Goal: Check status: Check status

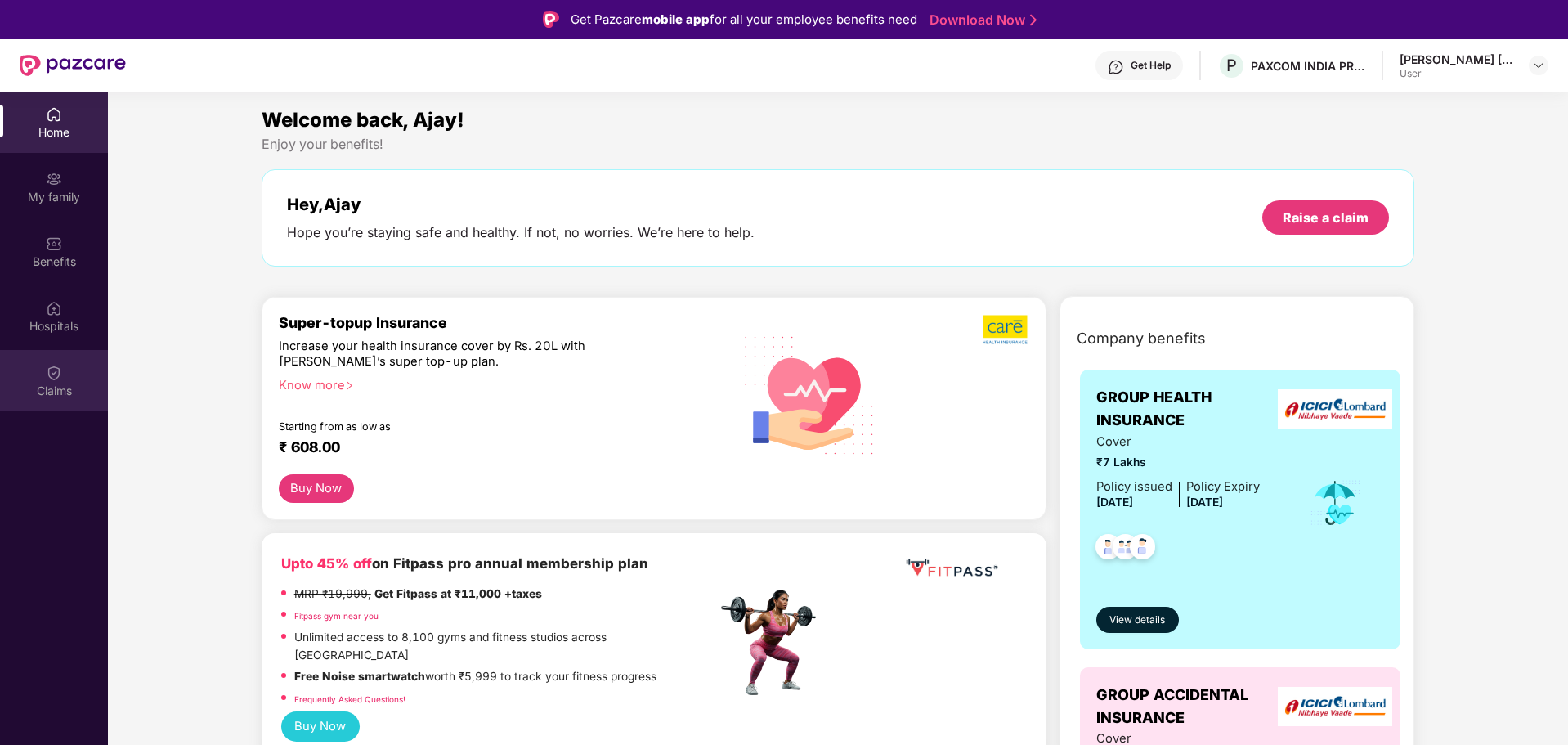
click at [46, 374] on img at bounding box center [54, 373] width 17 height 17
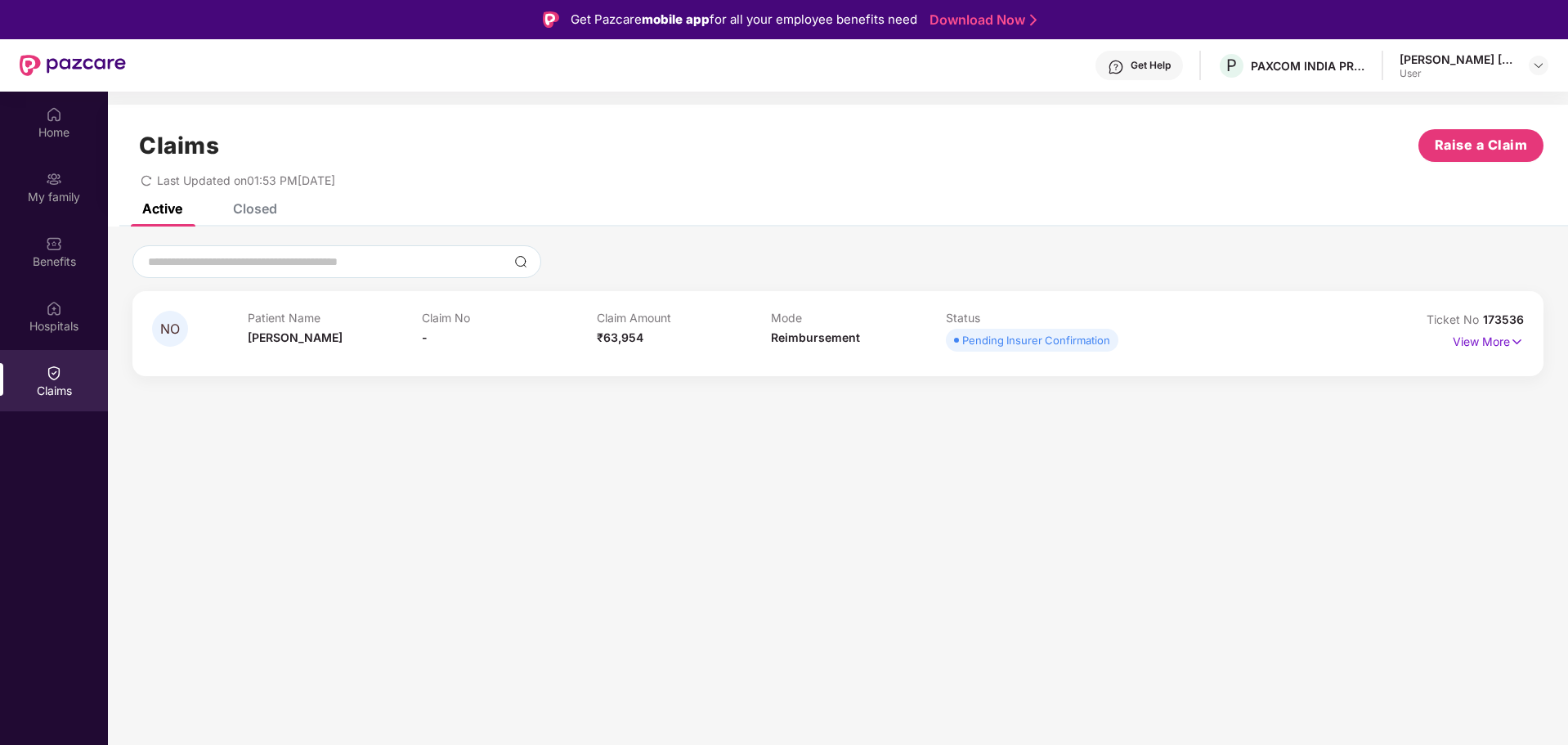
click at [1476, 351] on div "View More" at bounding box center [1488, 342] width 71 height 26
click at [1470, 343] on p "View More" at bounding box center [1488, 340] width 71 height 22
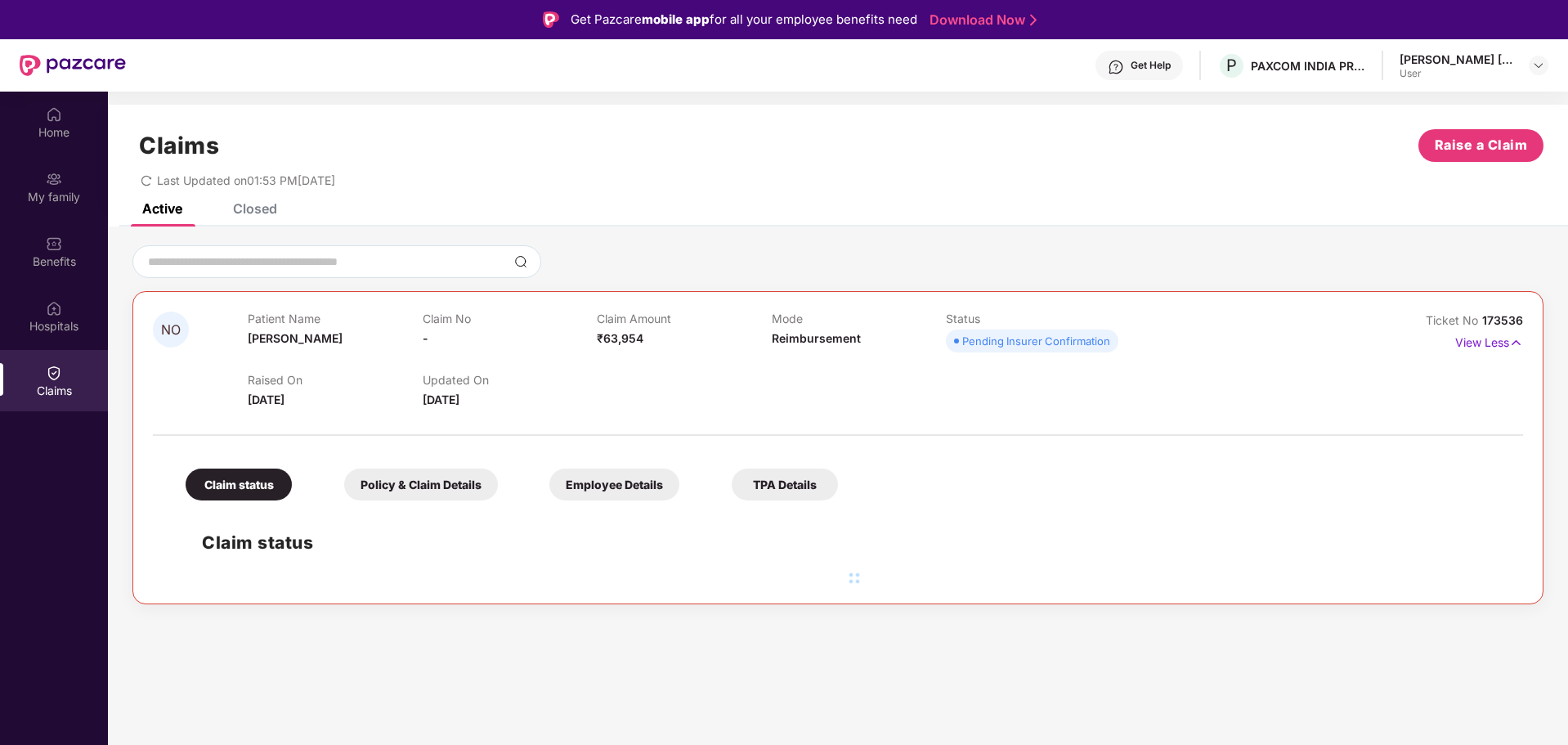
click at [262, 482] on div "Claim status" at bounding box center [238, 484] width 106 height 32
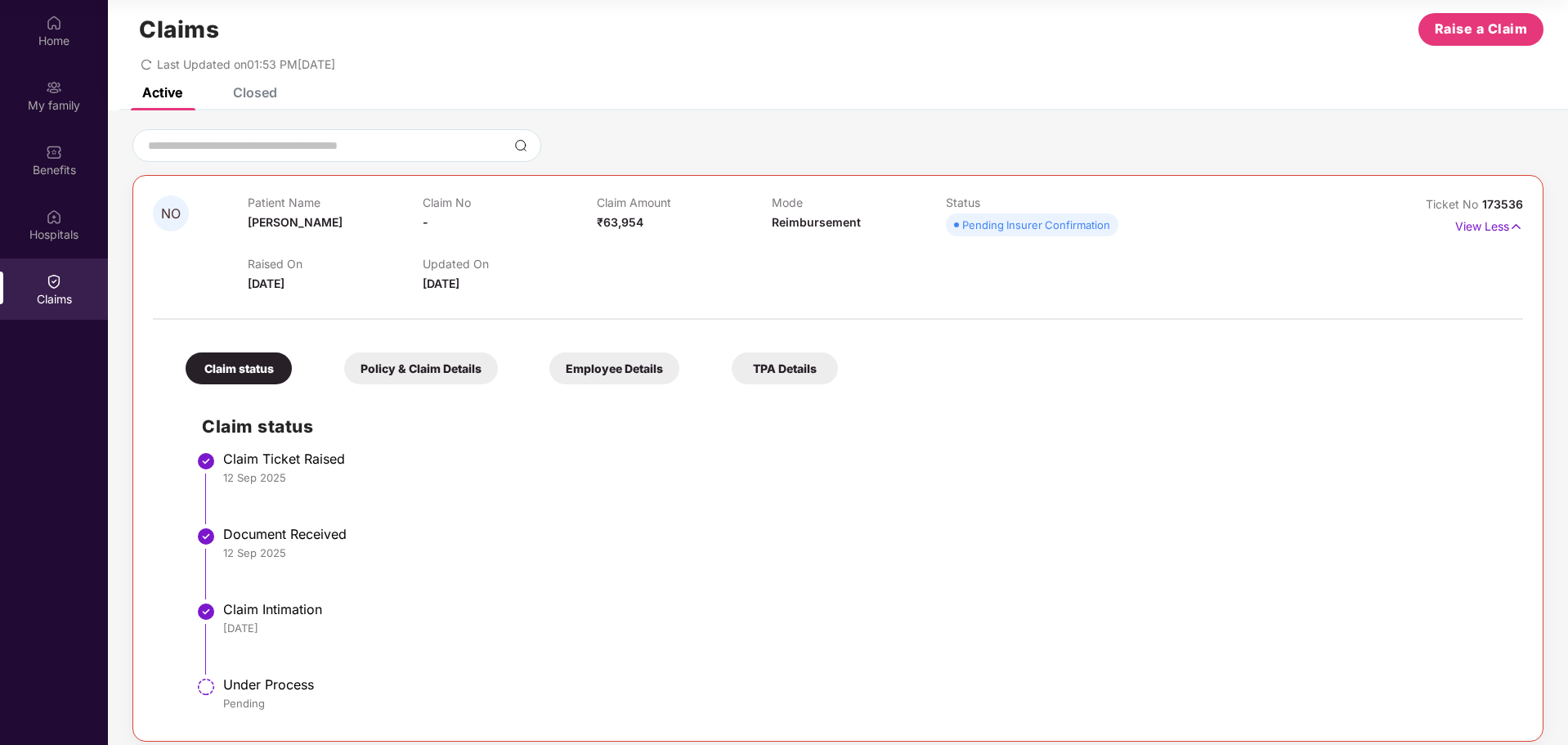
scroll to position [38, 0]
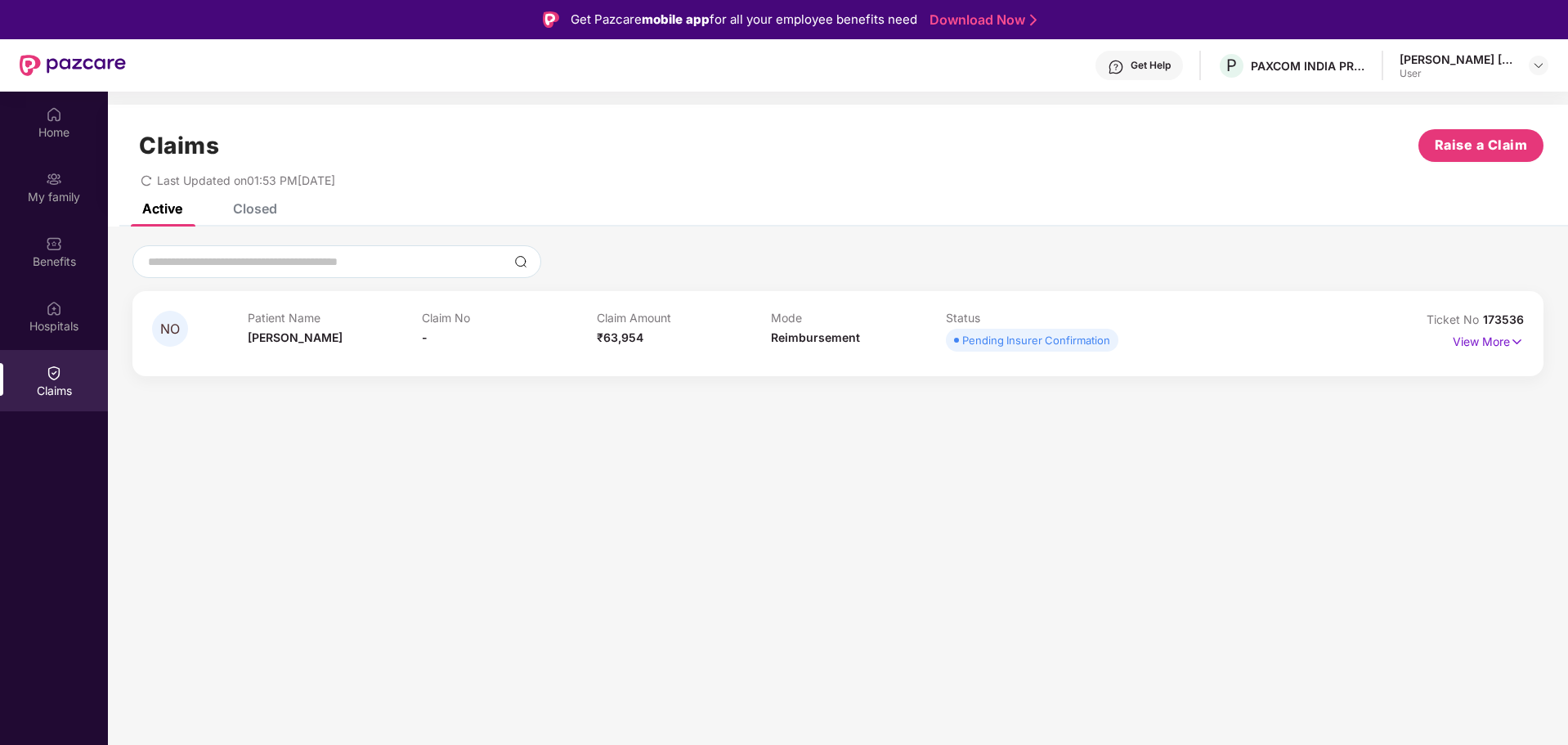
click at [1526, 71] on div "[PERSON_NAME] [PERSON_NAME] User" at bounding box center [1474, 66] width 149 height 28
click at [1537, 71] on img at bounding box center [1539, 65] width 13 height 13
click at [1398, 107] on div "Logout" at bounding box center [1462, 104] width 213 height 32
